Goal: Check status: Check status

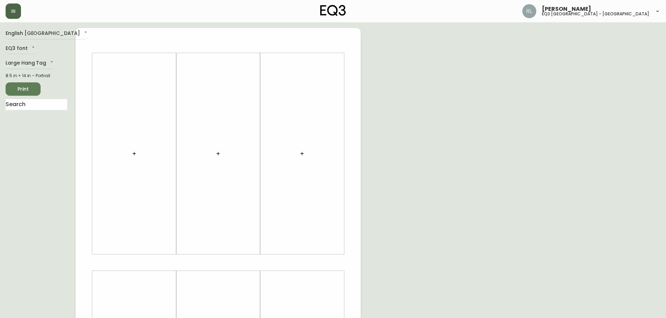
click at [18, 13] on button "button" at bounding box center [13, 10] width 15 height 15
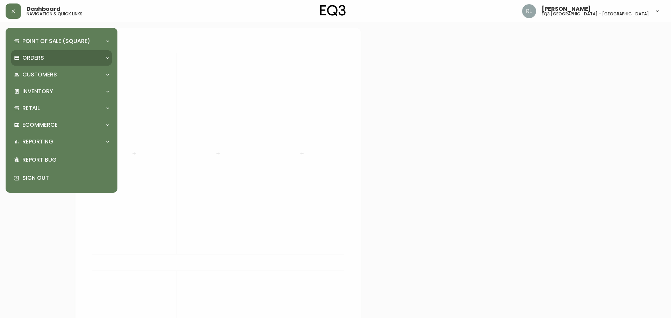
click at [34, 56] on p "Orders" at bounding box center [33, 58] width 22 height 8
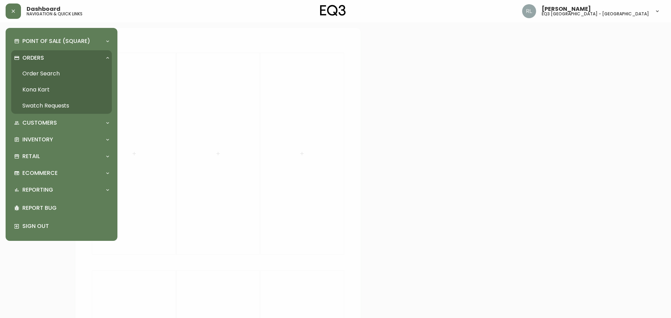
click at [34, 56] on p "Orders" at bounding box center [33, 58] width 22 height 8
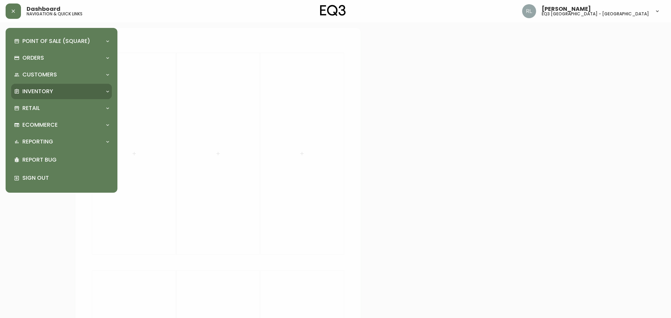
click at [42, 89] on p "Inventory" at bounding box center [37, 92] width 31 height 8
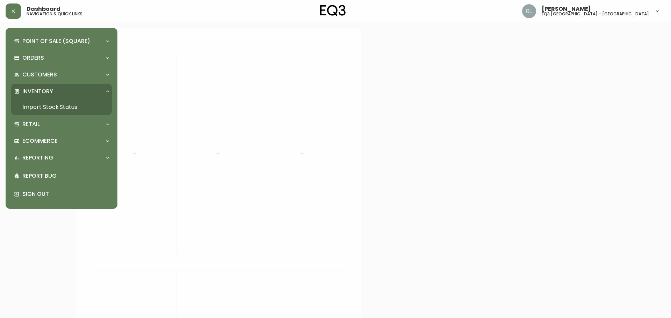
click at [47, 104] on link "Import Stock Status" at bounding box center [61, 107] width 101 height 16
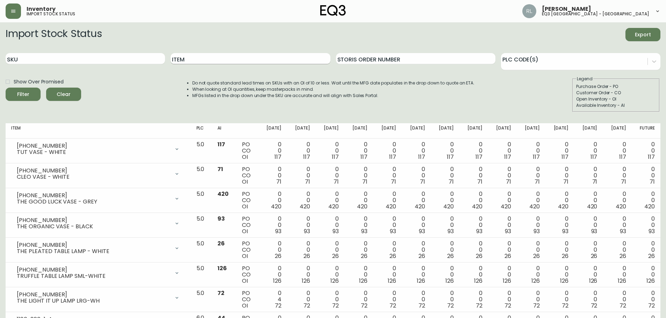
click at [225, 62] on input "Item" at bounding box center [250, 58] width 159 height 11
click at [92, 58] on input "SKU" at bounding box center [85, 58] width 159 height 11
type input "[PHONE_NUMBER]"
click at [6, 88] on button "Filter" at bounding box center [23, 94] width 35 height 13
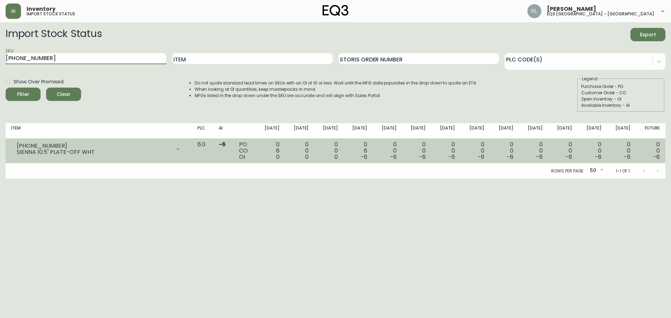
click at [181, 149] on icon at bounding box center [178, 149] width 6 height 6
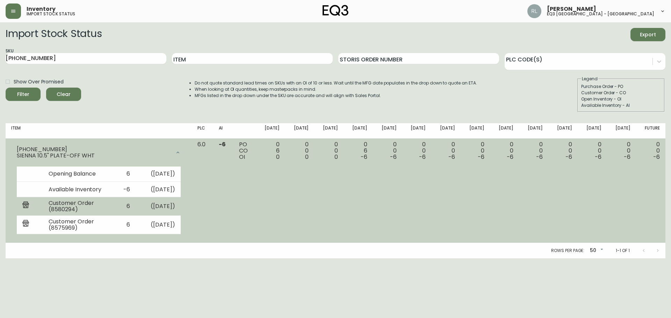
click at [67, 208] on td "Customer Order (8580294)" at bounding box center [78, 207] width 70 height 19
copy td "8580294"
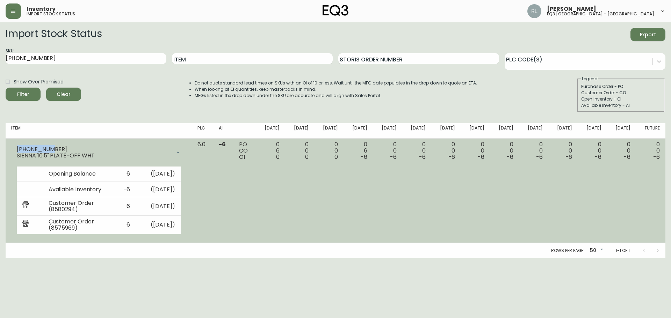
drag, startPoint x: 46, startPoint y: 148, endPoint x: 18, endPoint y: 148, distance: 28.7
click at [18, 148] on div "[PHONE_NUMBER]" at bounding box center [94, 149] width 154 height 6
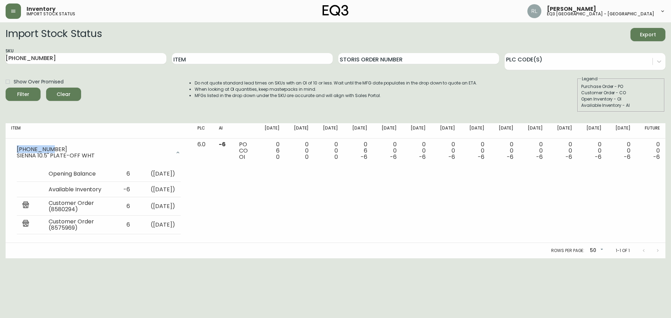
copy div "[PHONE_NUMBER]"
